Goal: Task Accomplishment & Management: Complete application form

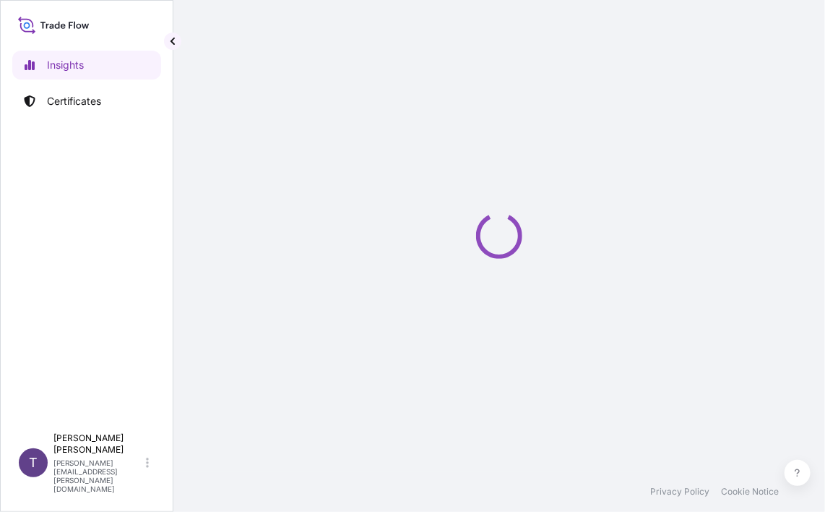
select select "2025"
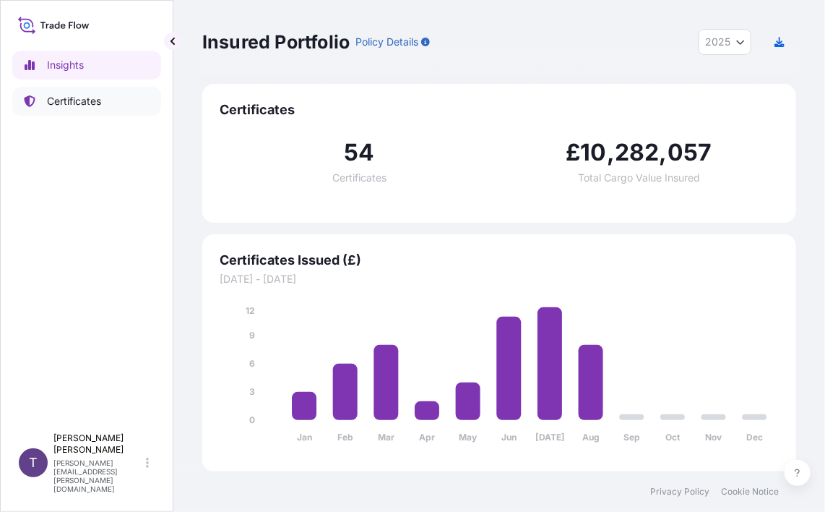
click at [79, 100] on p "Certificates" at bounding box center [74, 101] width 54 height 14
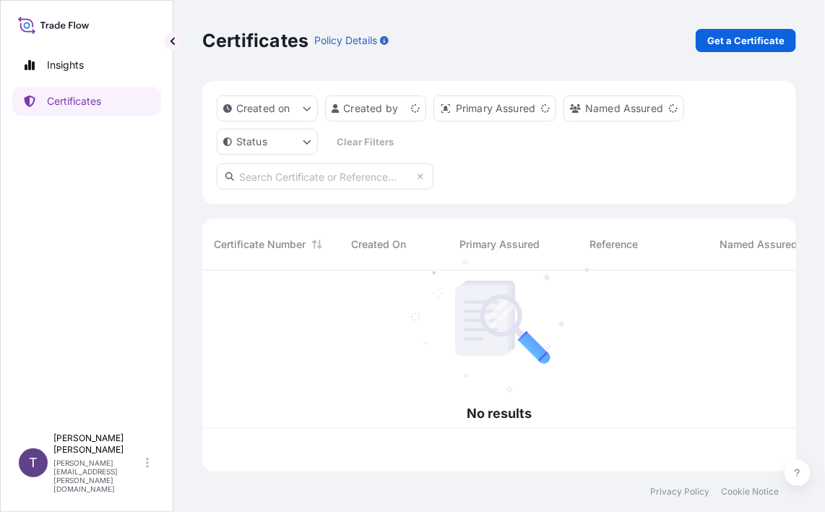
scroll to position [197, 583]
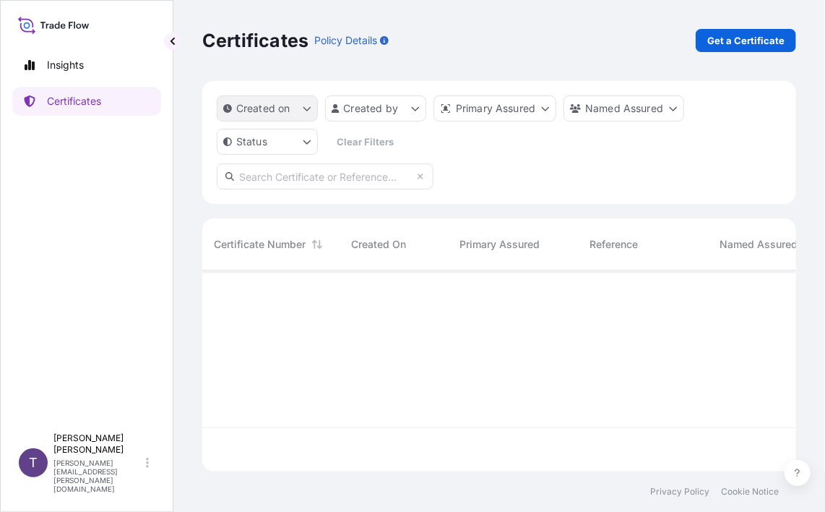
click at [306, 108] on icon "createdOn Filter options" at bounding box center [307, 108] width 9 height 9
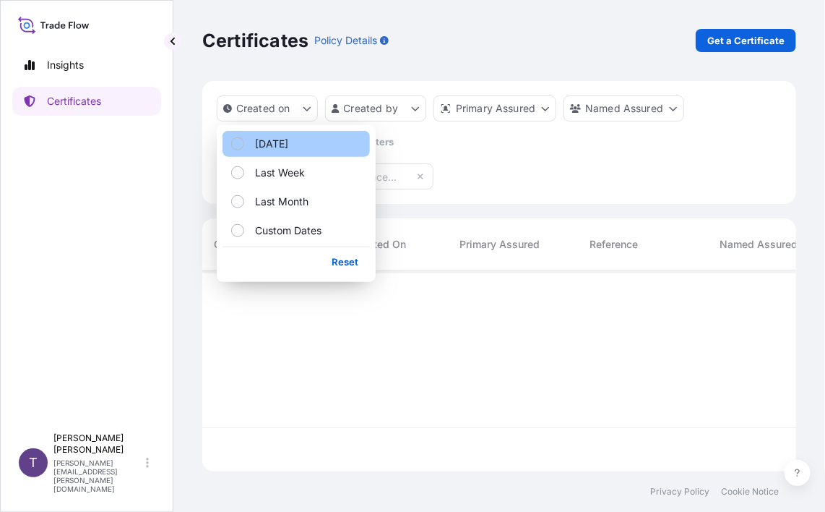
click at [275, 142] on p "[DATE]" at bounding box center [271, 144] width 33 height 14
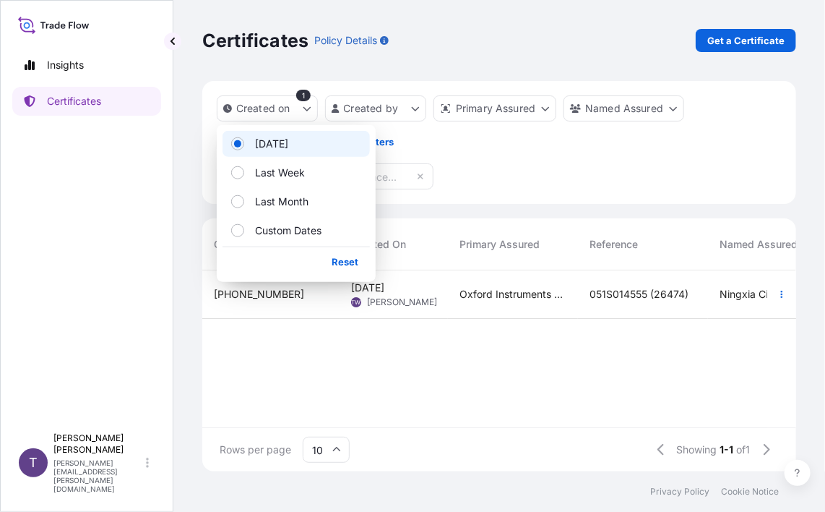
click at [246, 297] on span "[PHONE_NUMBER]" at bounding box center [259, 294] width 90 height 14
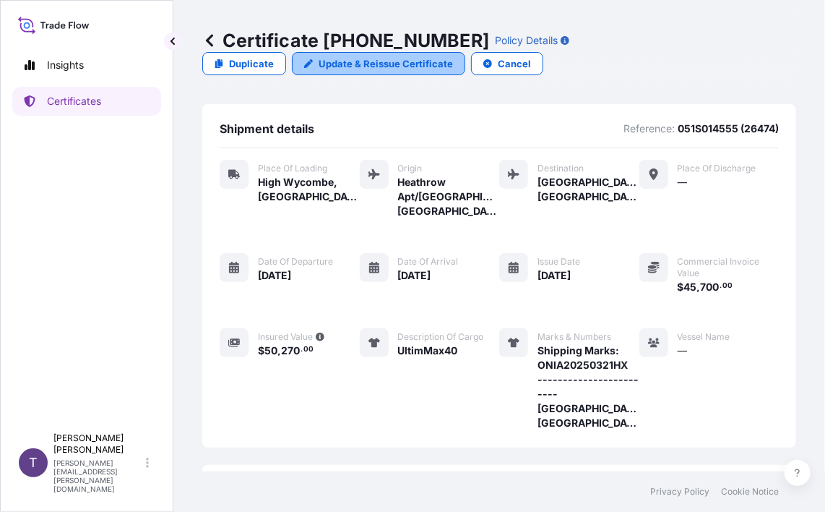
click at [341, 69] on p "Update & Reissue Certificate" at bounding box center [386, 63] width 134 height 14
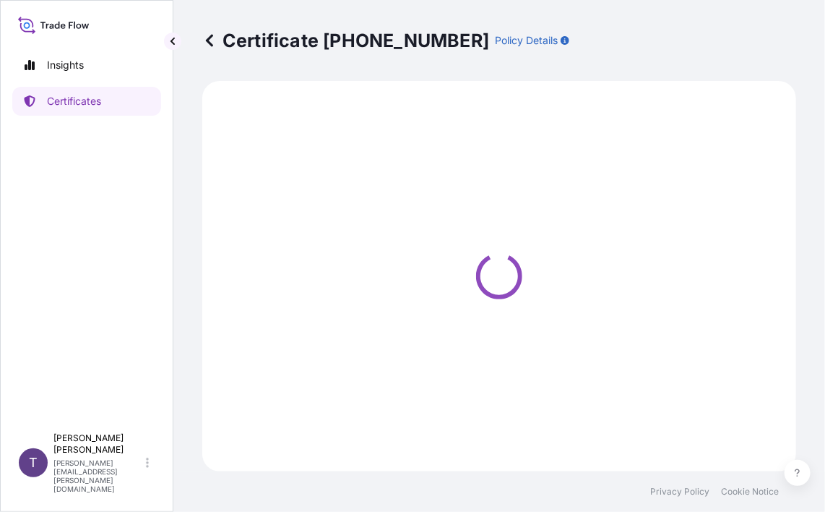
select select "Road / [GEOGRAPHIC_DATA]"
select select "Air"
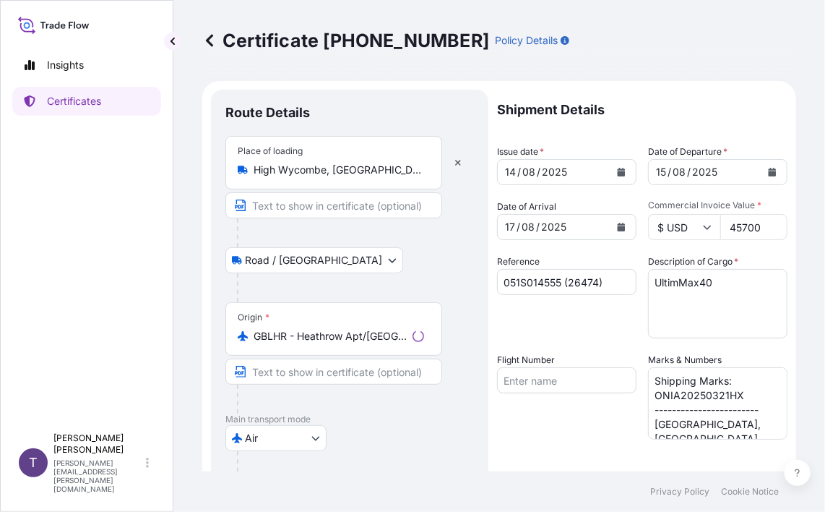
select select "31445"
click at [527, 379] on input "Flight Number" at bounding box center [567, 380] width 140 height 26
paste input "5GB307284019000-TWLE13682"
type input "5GB307284019000-TWLE13682"
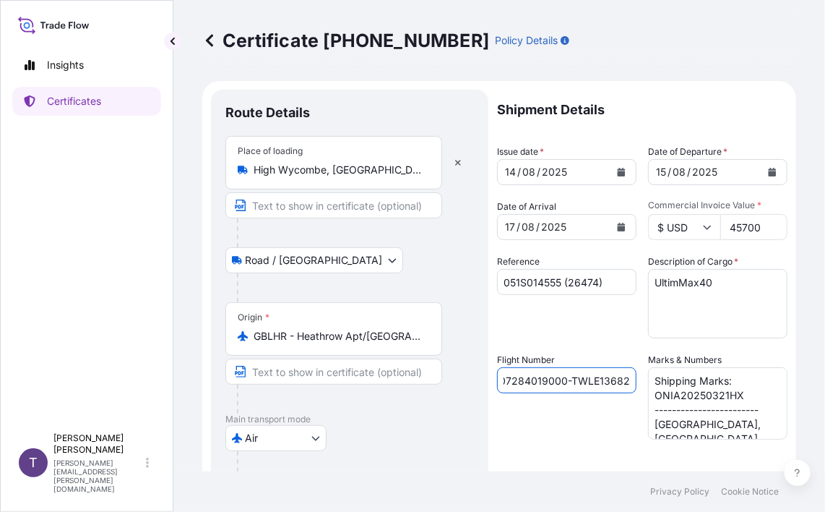
scroll to position [0, 0]
